Goal: Task Accomplishment & Management: Complete application form

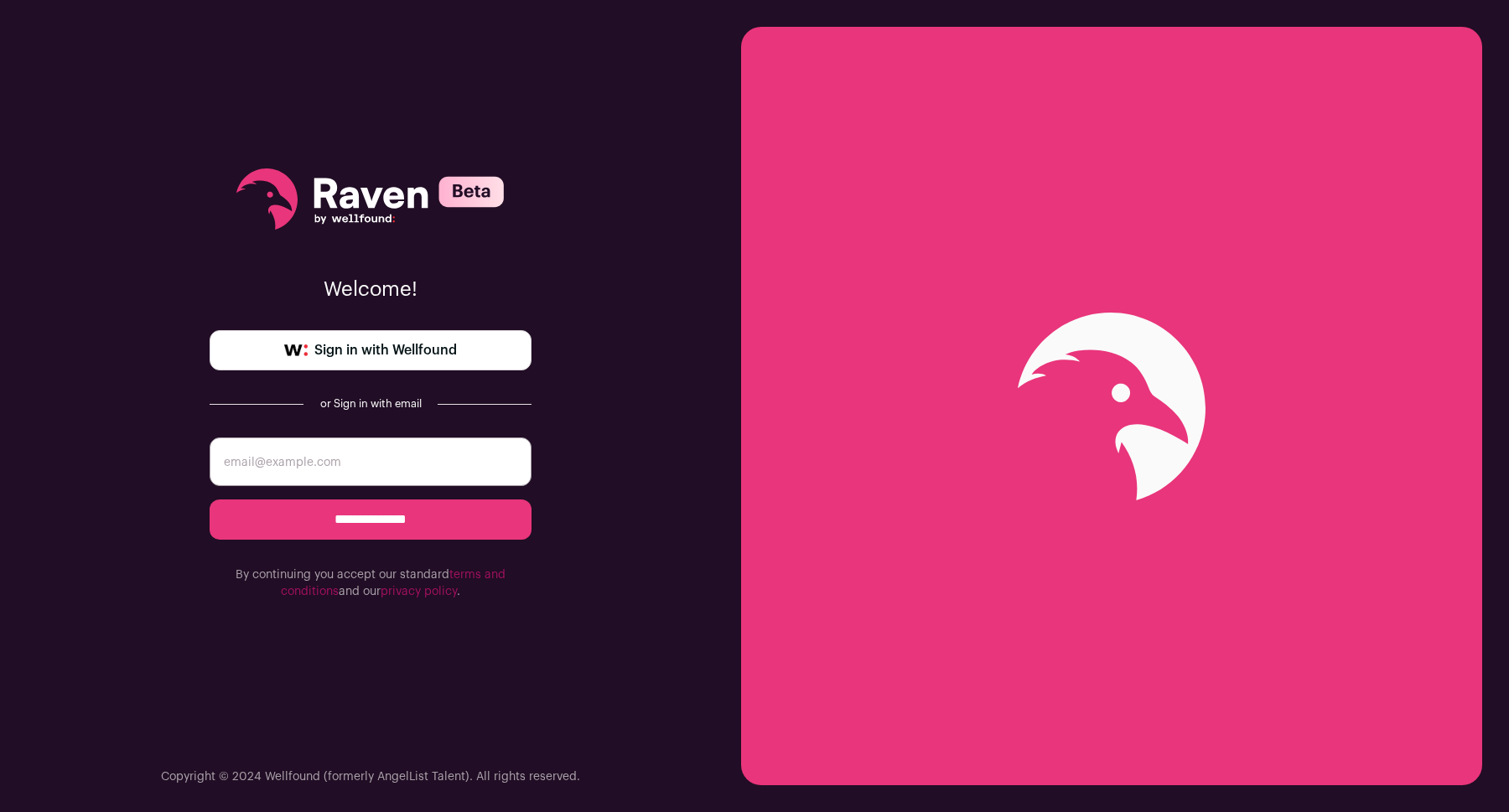
click at [443, 363] on link "Sign in with Wellfound" at bounding box center [370, 350] width 322 height 40
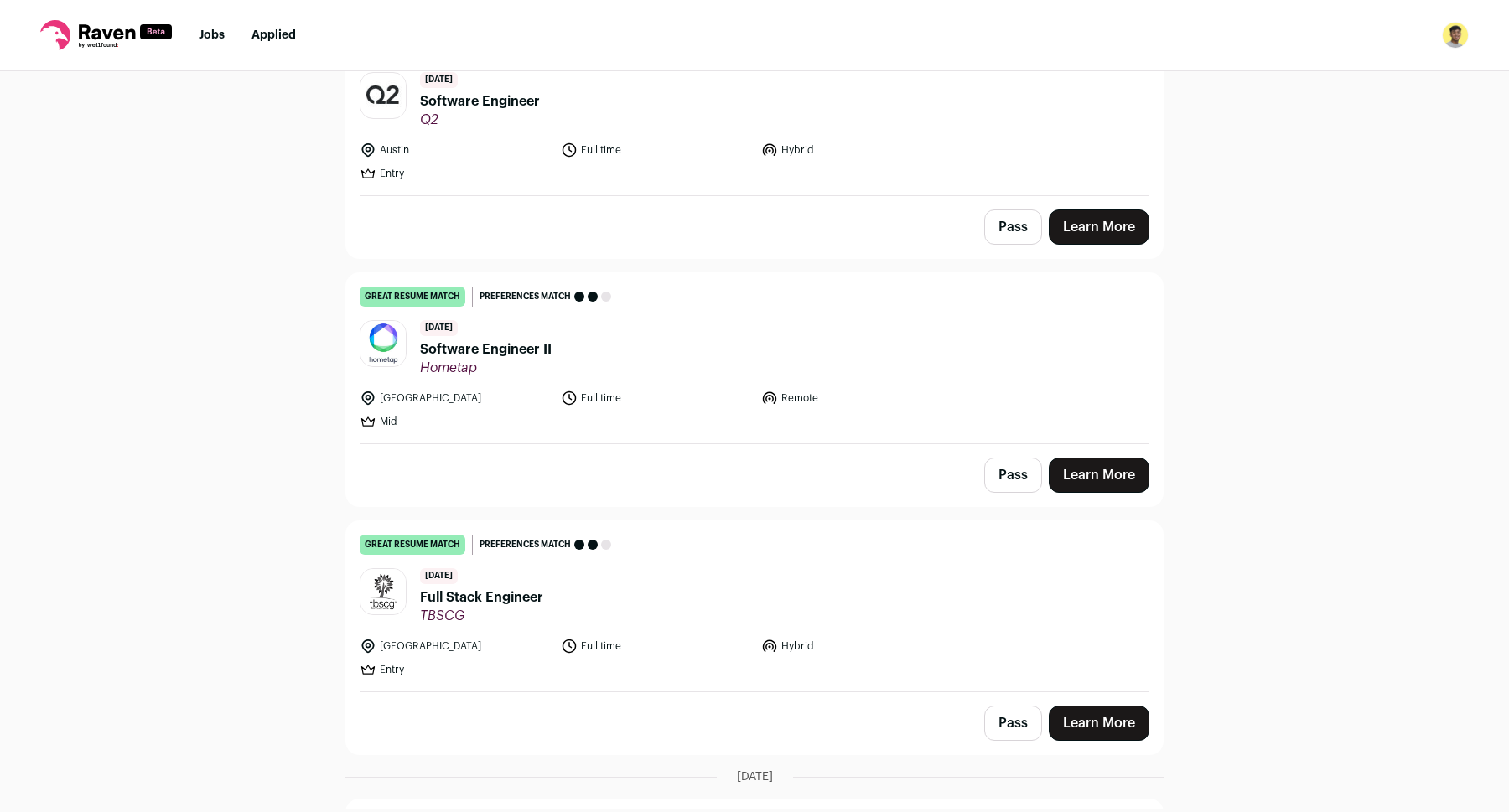
scroll to position [464, 0]
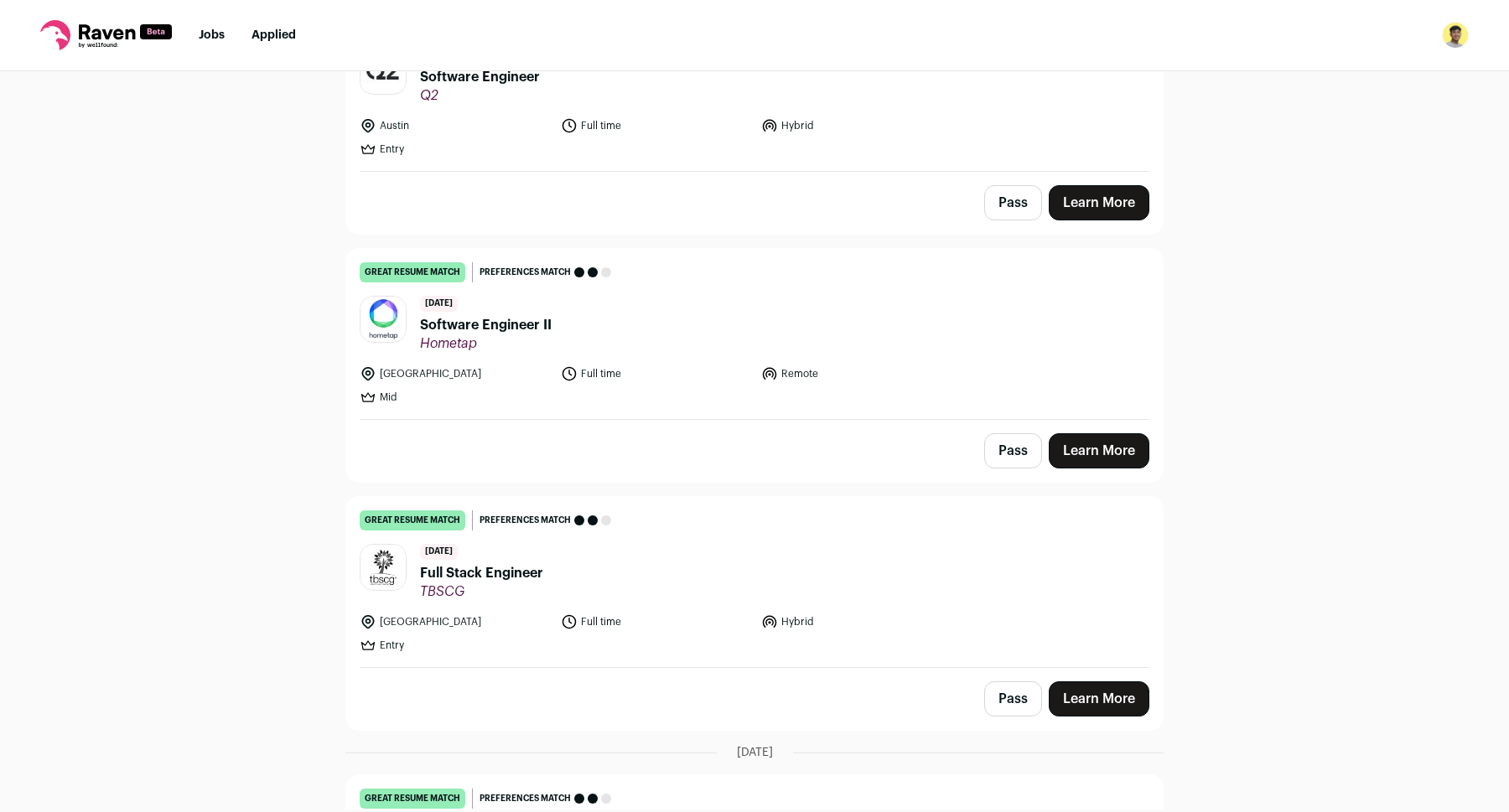
click at [1094, 450] on link "Learn More" at bounding box center [1099, 451] width 101 height 35
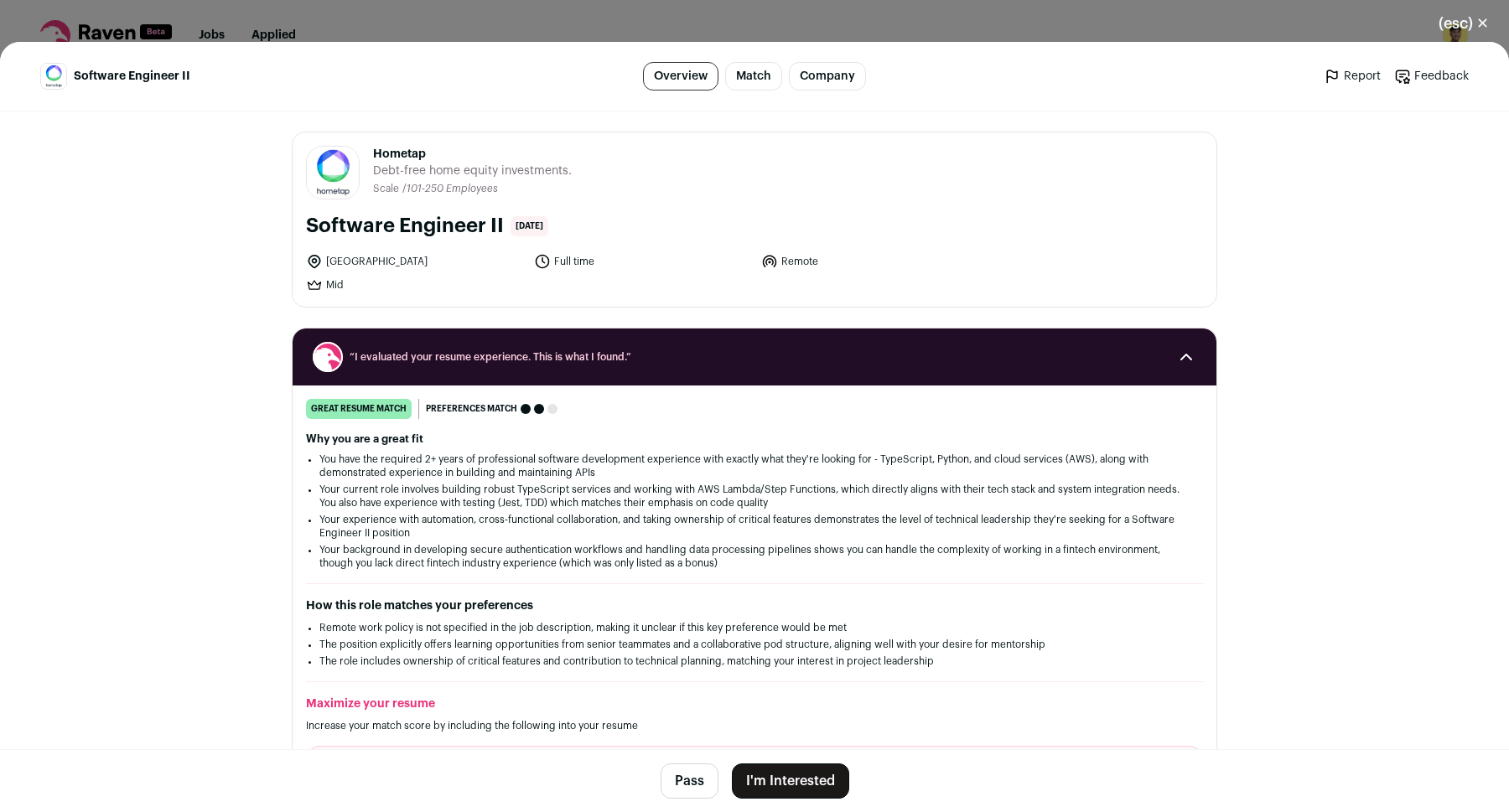
click at [798, 781] on button "I'm Interested" at bounding box center [790, 781] width 117 height 35
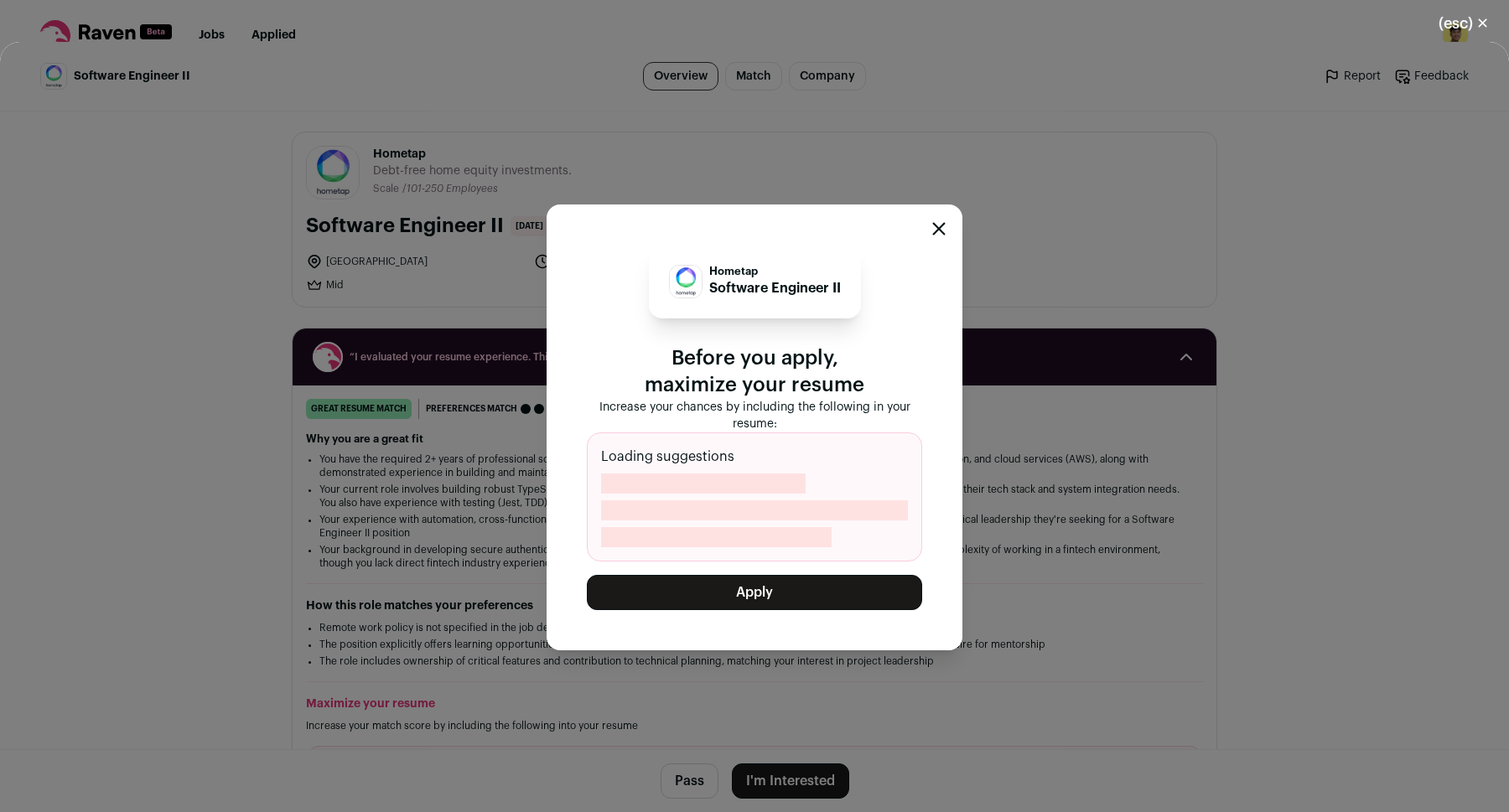
click at [766, 598] on button "Apply" at bounding box center [755, 592] width 336 height 35
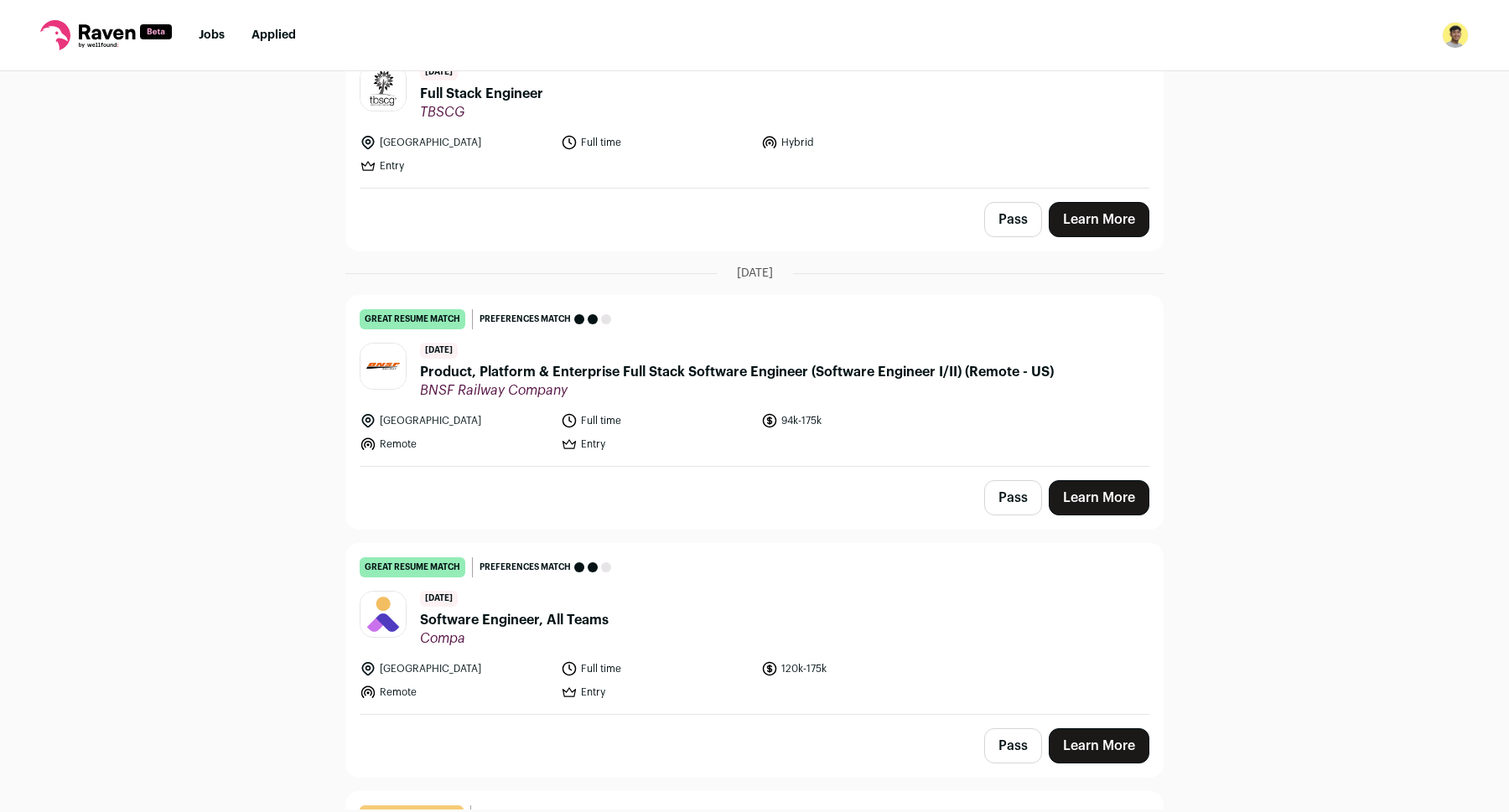
scroll to position [698, 0]
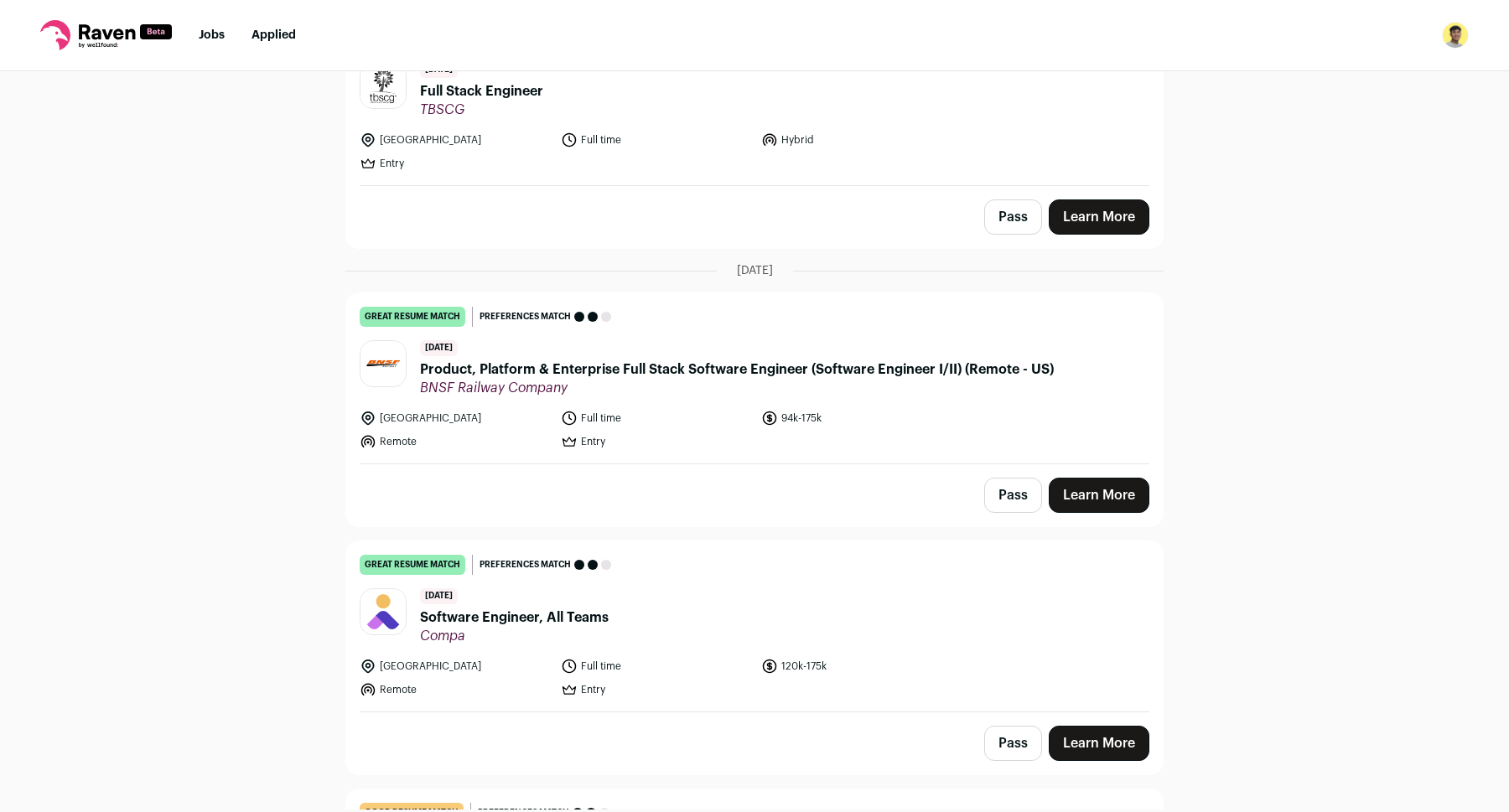
click at [1113, 740] on link "Learn More" at bounding box center [1099, 743] width 101 height 35
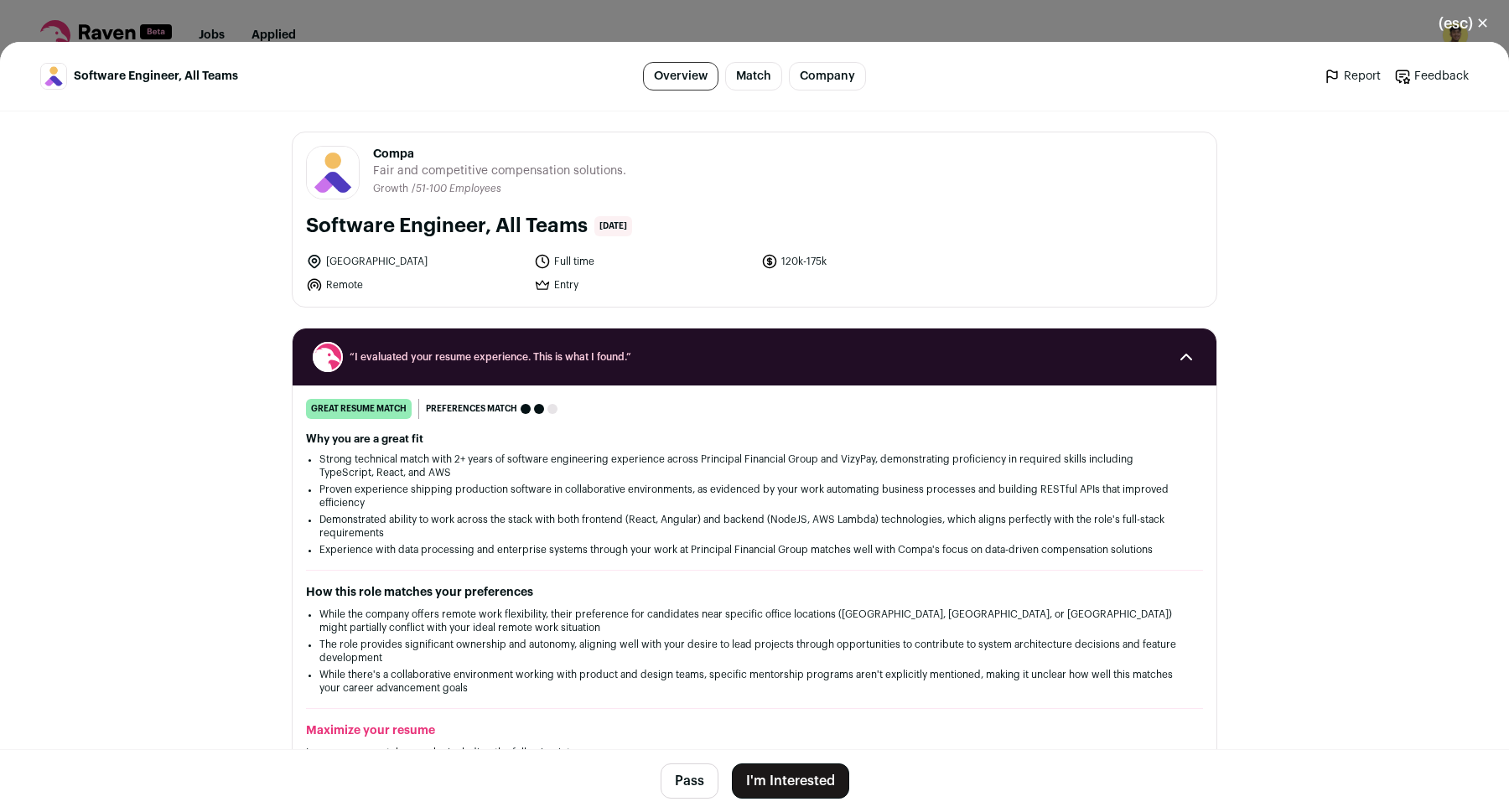
click at [756, 777] on button "I'm Interested" at bounding box center [790, 781] width 117 height 35
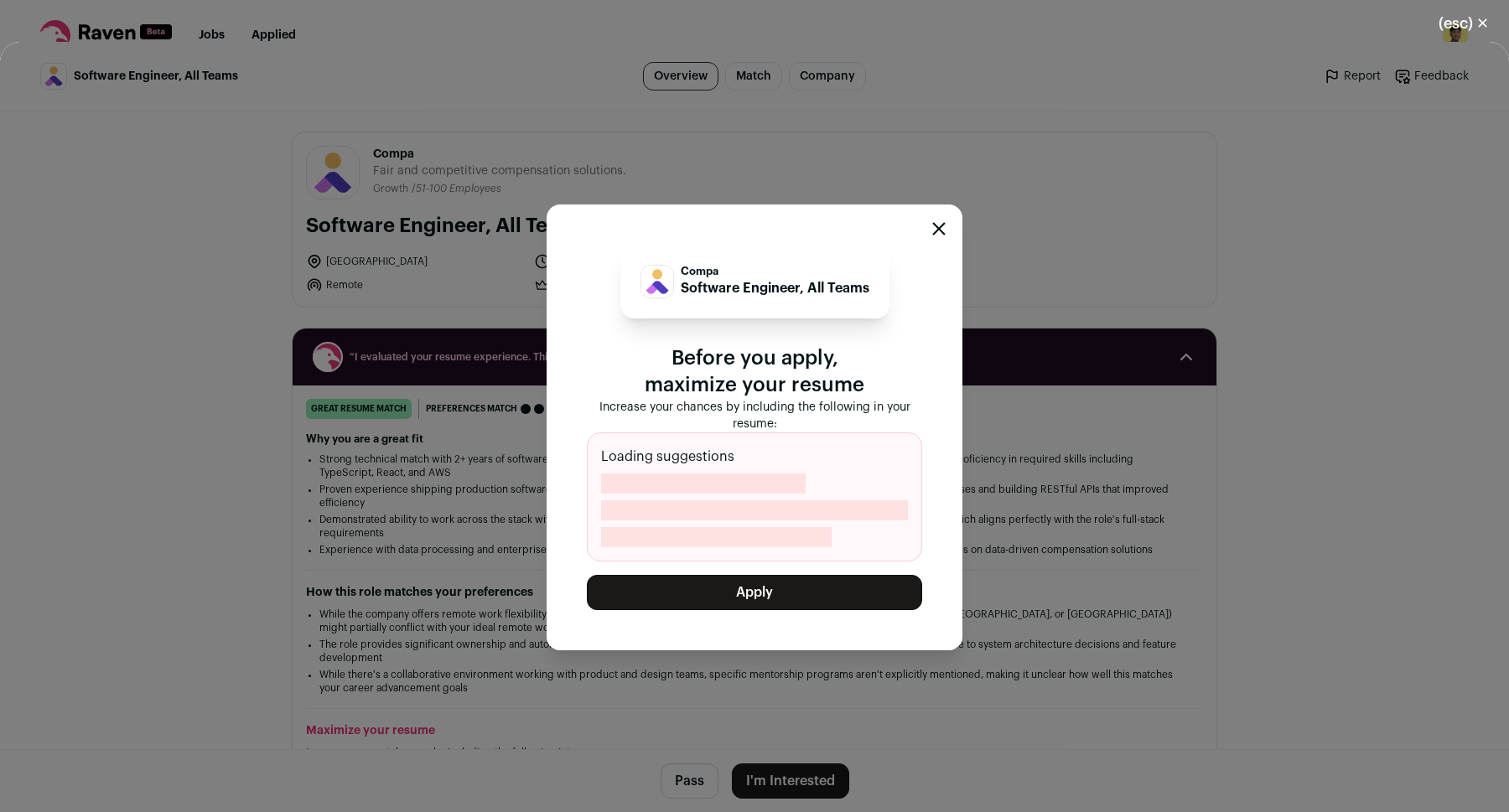
click at [744, 605] on button "Apply" at bounding box center [755, 592] width 336 height 35
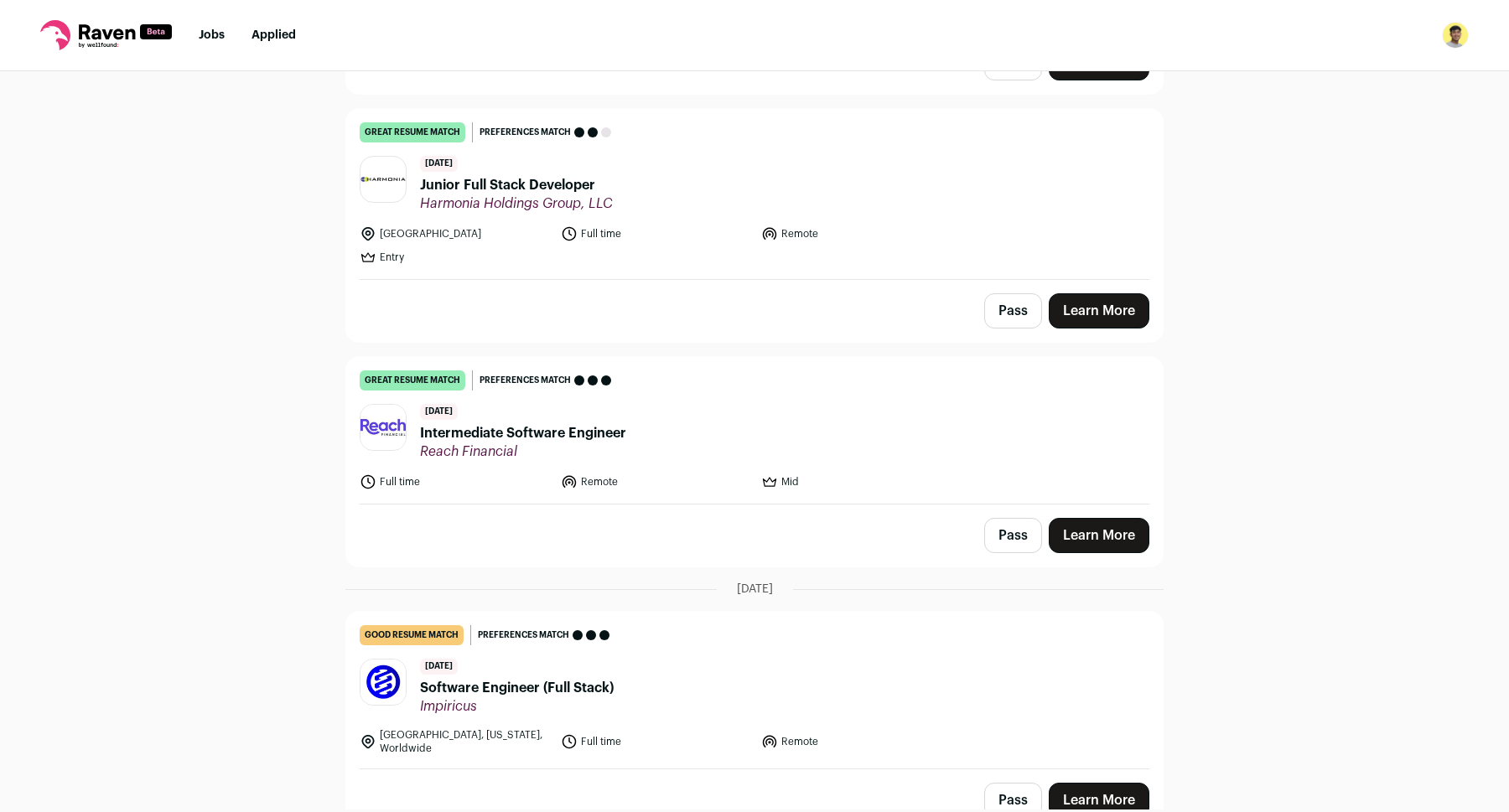
scroll to position [1360, 0]
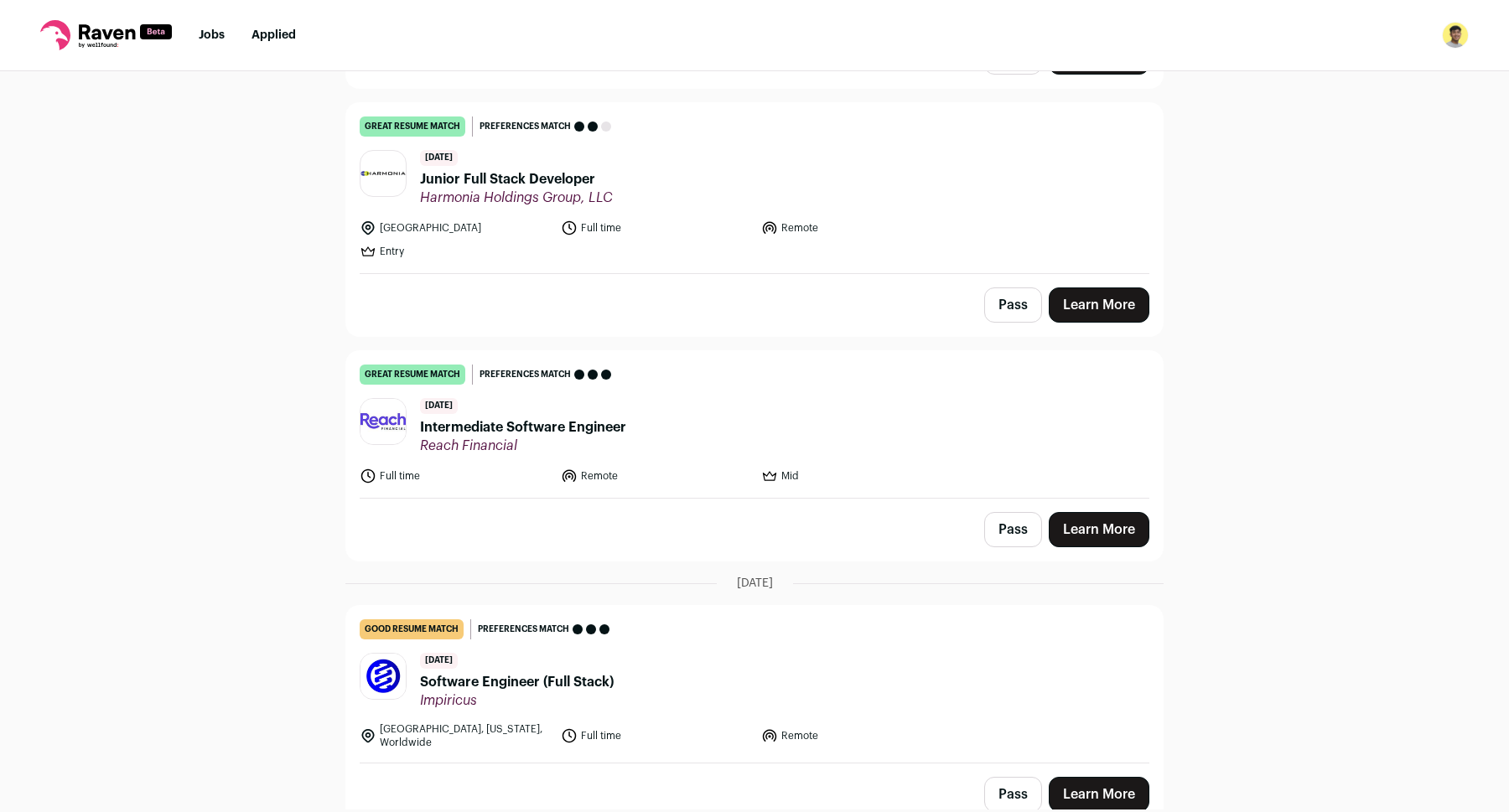
click at [1123, 533] on link "Learn More" at bounding box center [1099, 529] width 101 height 35
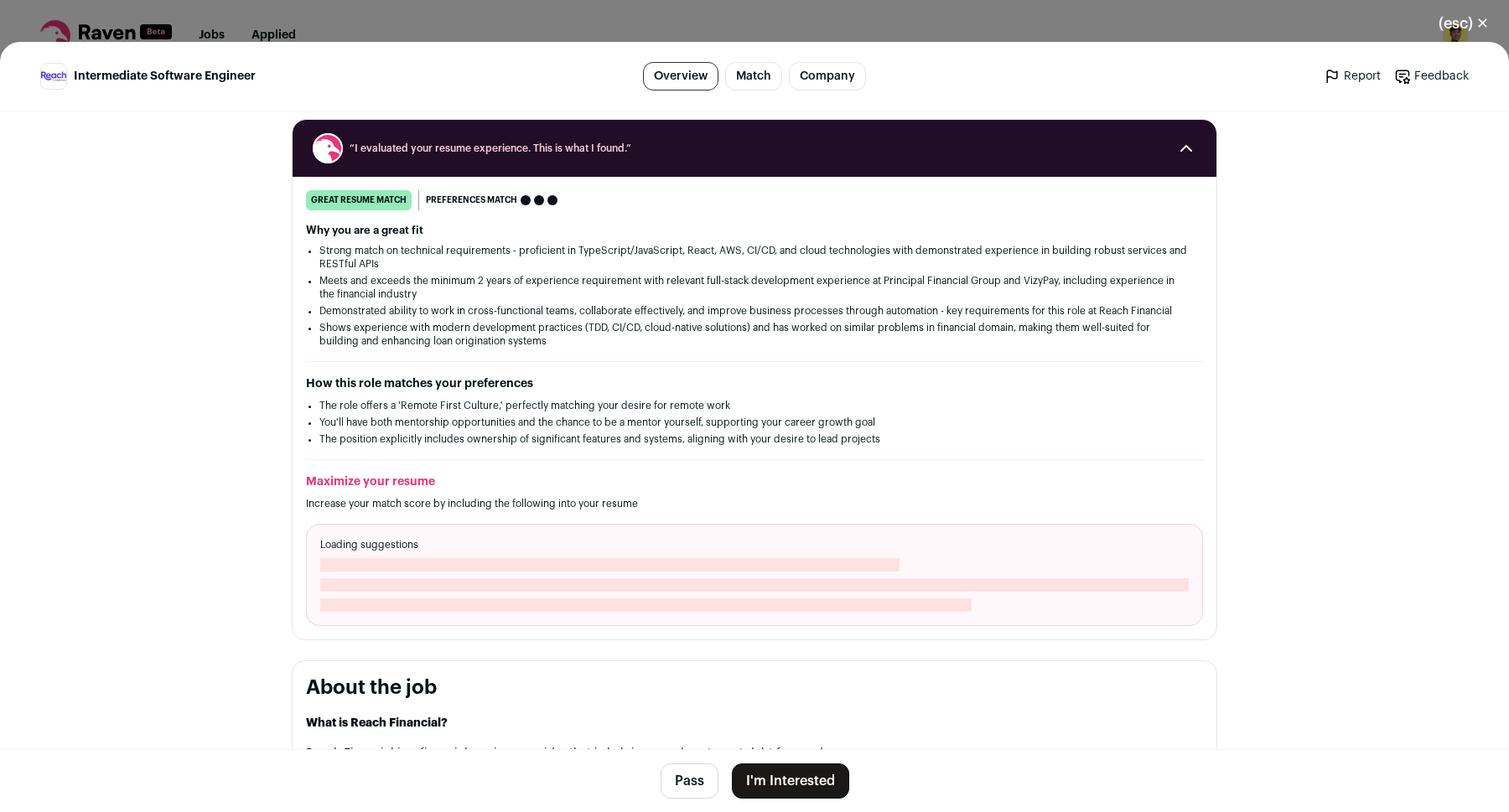
scroll to position [209, 0]
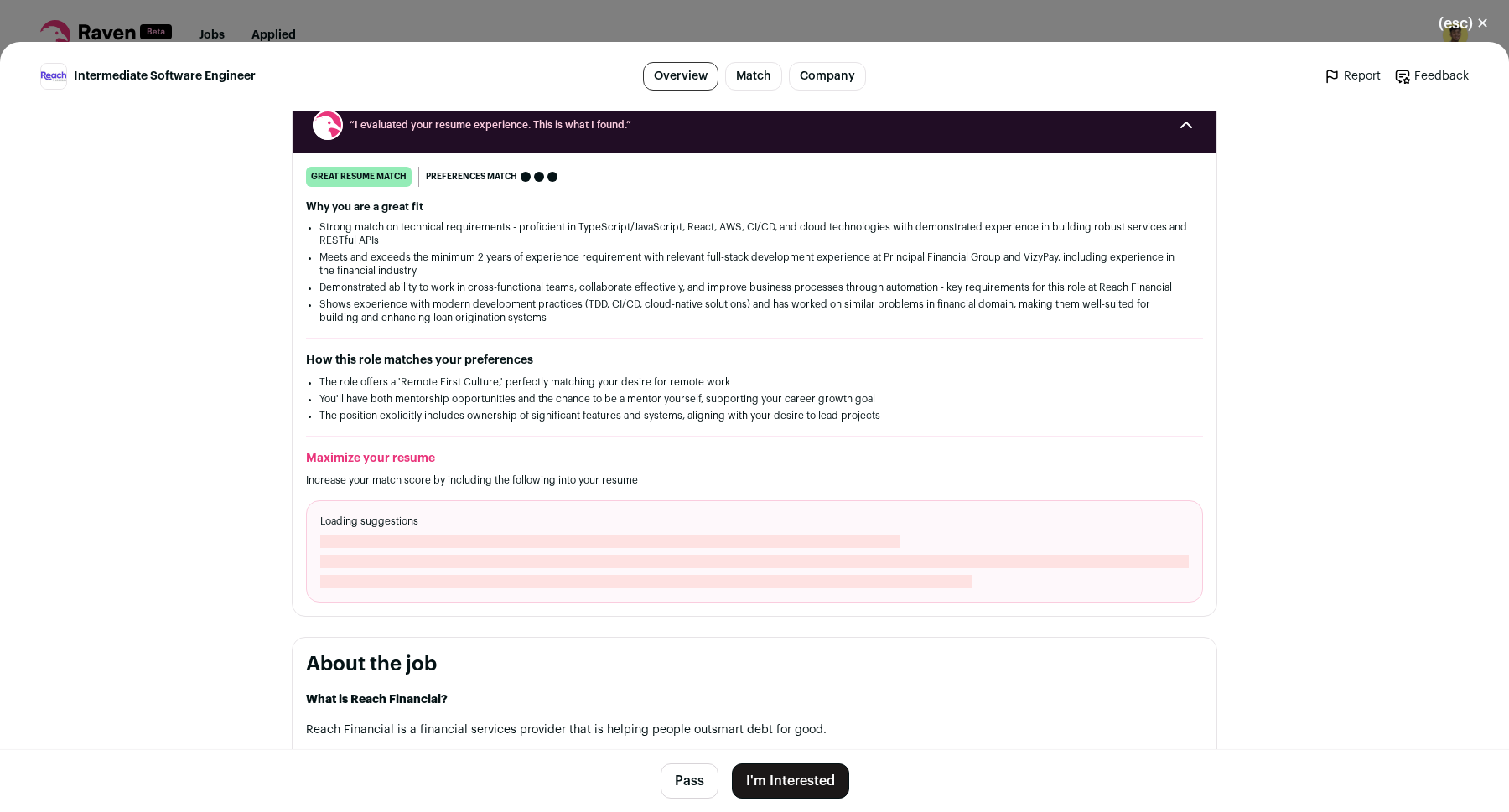
click at [790, 772] on button "I'm Interested" at bounding box center [790, 781] width 117 height 35
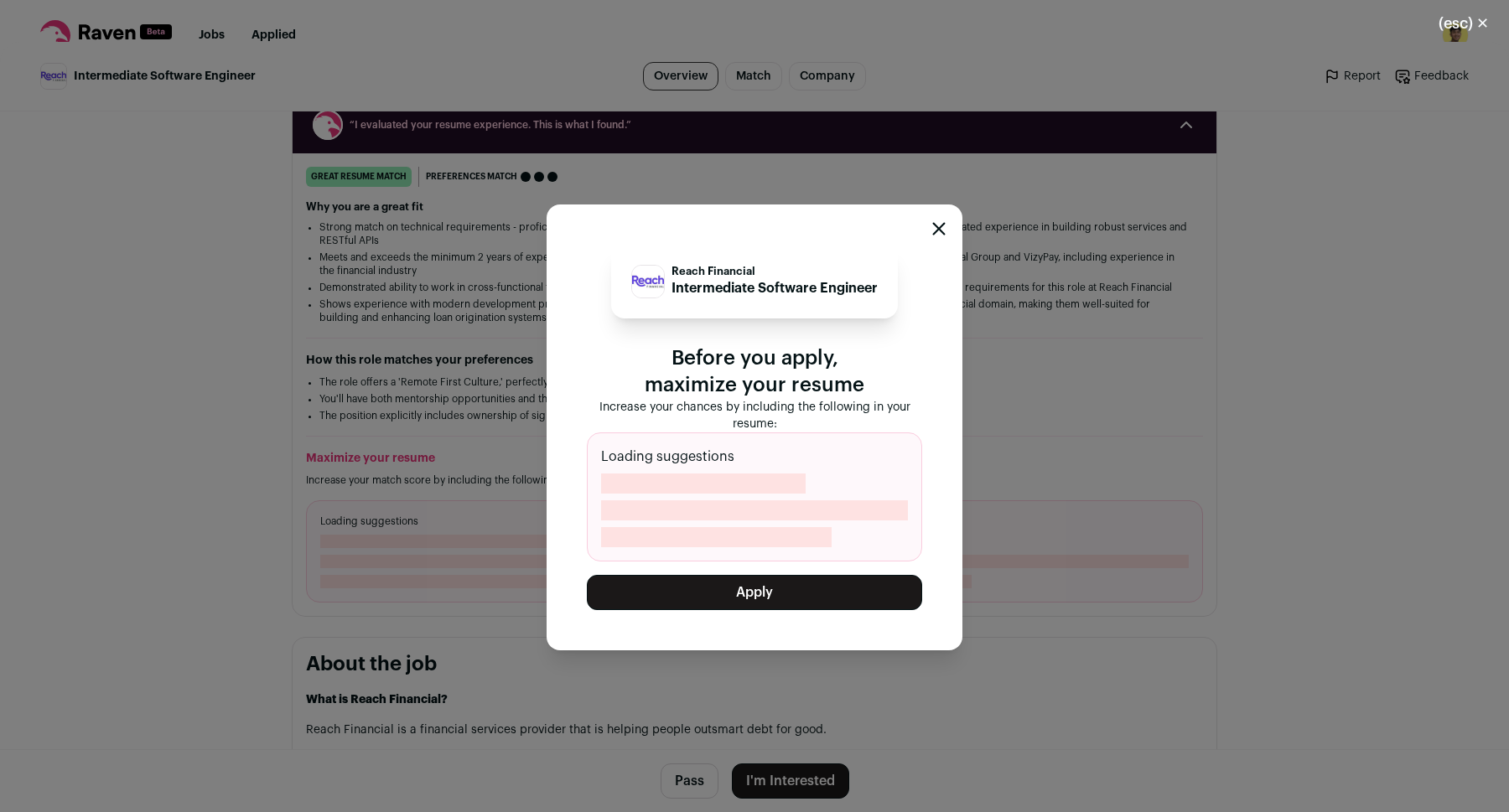
click at [758, 587] on button "Apply" at bounding box center [755, 592] width 336 height 35
